Goal: Find specific page/section: Find specific page/section

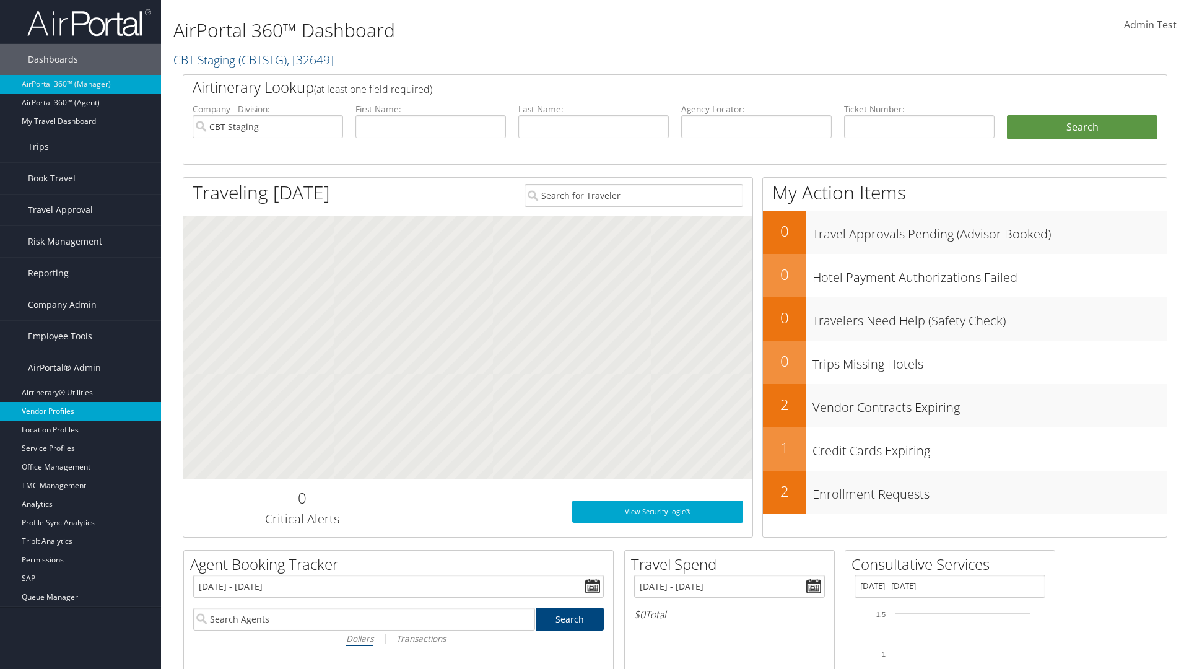
click at [80, 411] on link "Vendor Profiles" at bounding box center [80, 411] width 161 height 19
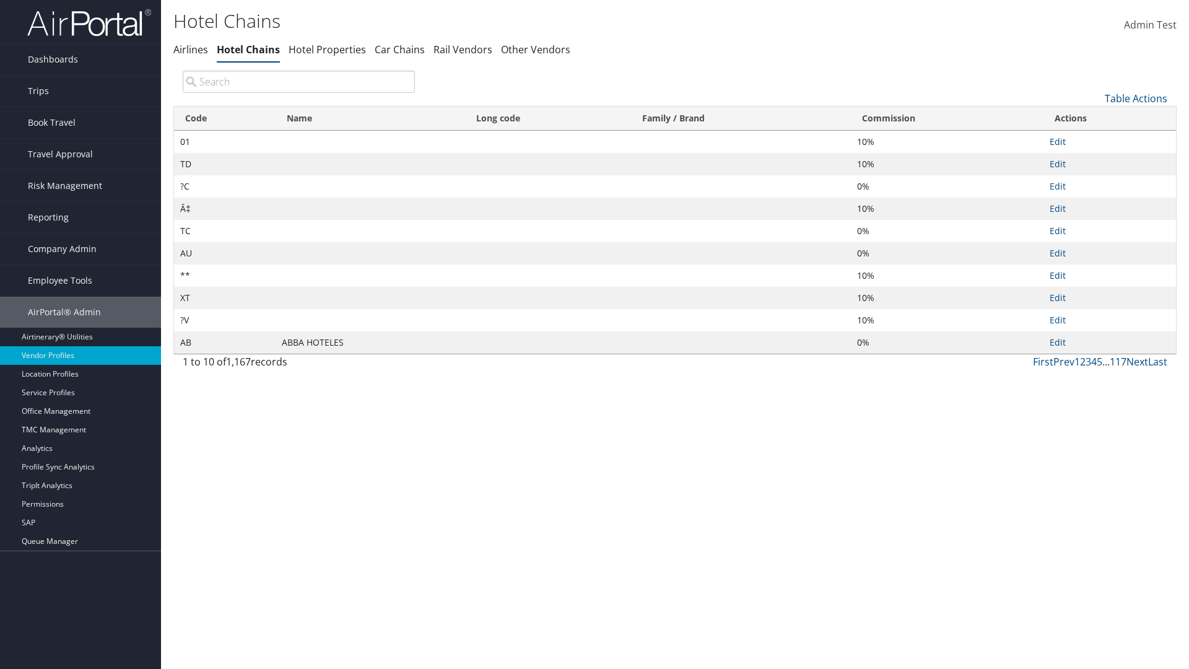
click at [947, 118] on th "Commission" at bounding box center [947, 118] width 193 height 24
click at [370, 118] on th "Name" at bounding box center [369, 118] width 189 height 24
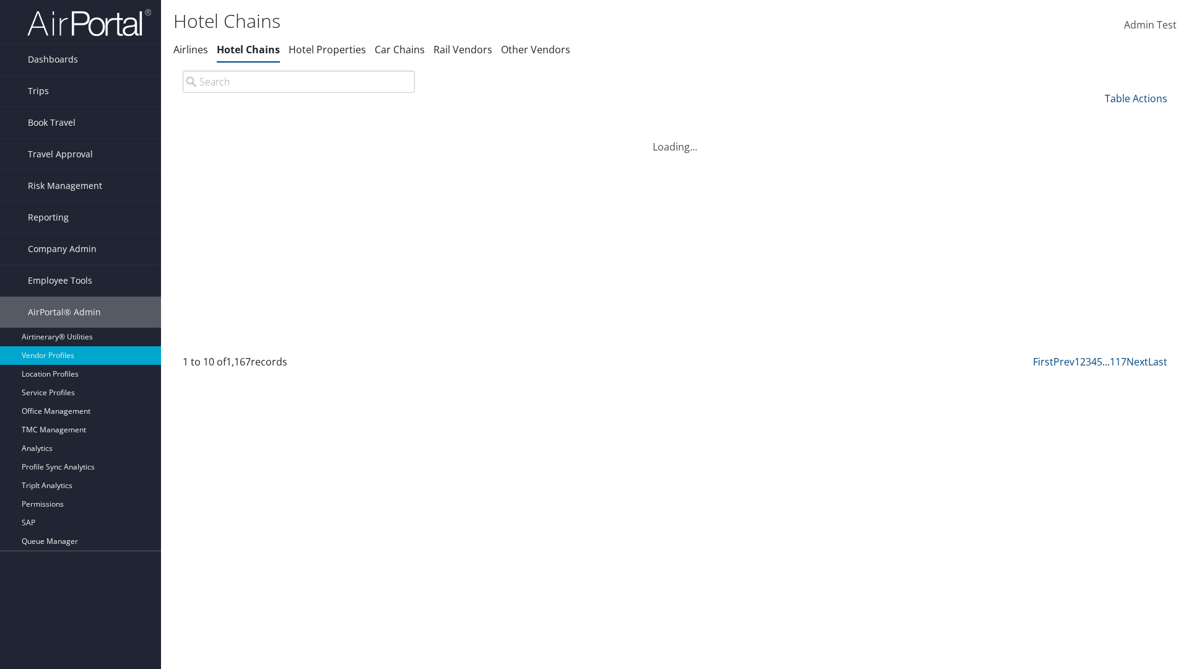
click at [370, 118] on th "Name" at bounding box center [369, 118] width 189 height 24
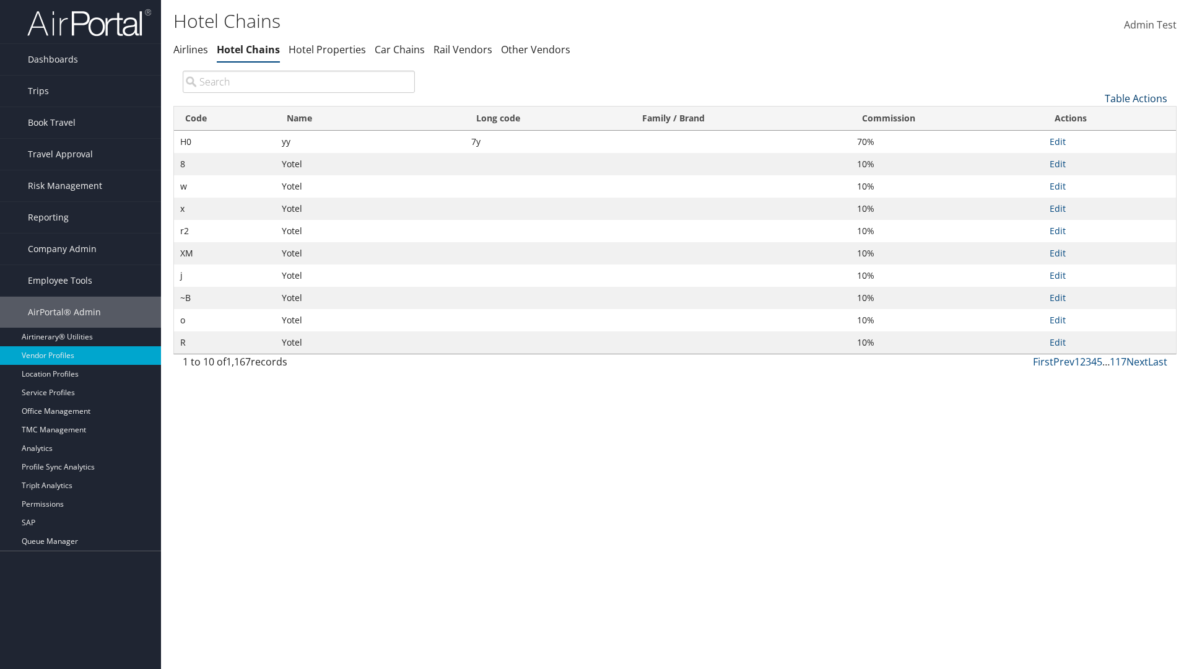
click at [1135, 98] on link "Table Actions" at bounding box center [1135, 99] width 63 height 14
click at [1094, 180] on link "Page Length" at bounding box center [1094, 180] width 163 height 21
click at [1094, 139] on link "25" at bounding box center [1094, 139] width 163 height 21
